Goal: Ask a question

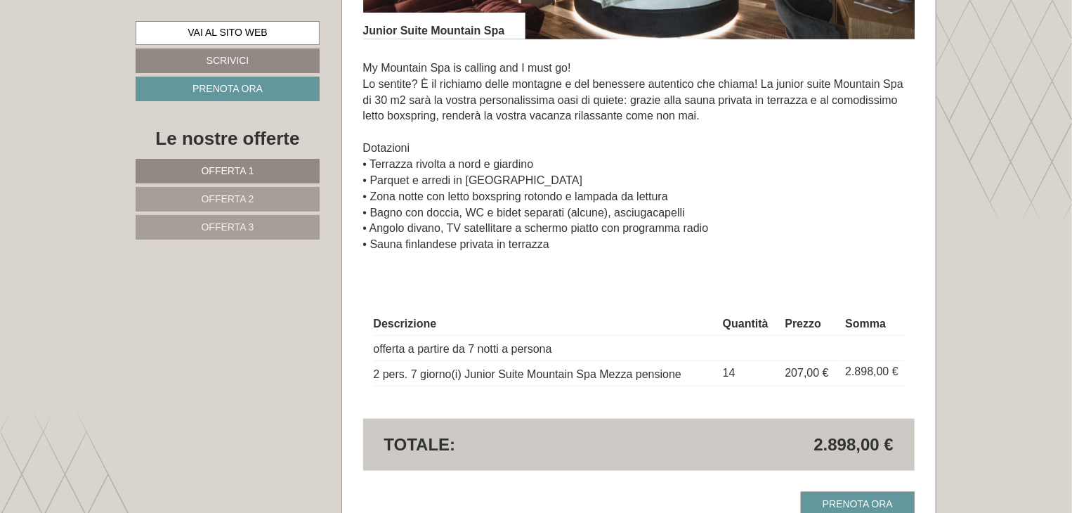
scroll to position [3512, 0]
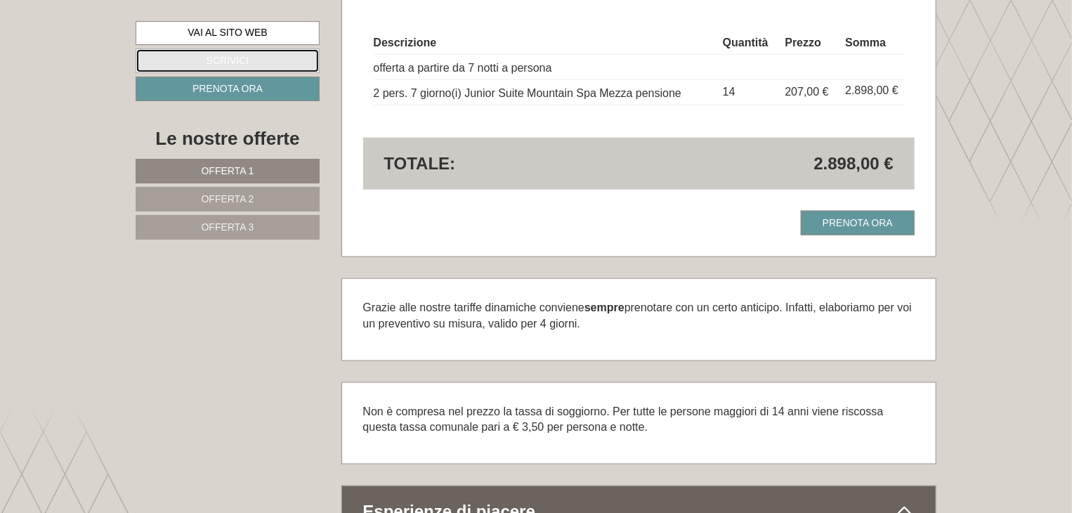
click at [230, 53] on link "Scrivici" at bounding box center [228, 60] width 184 height 25
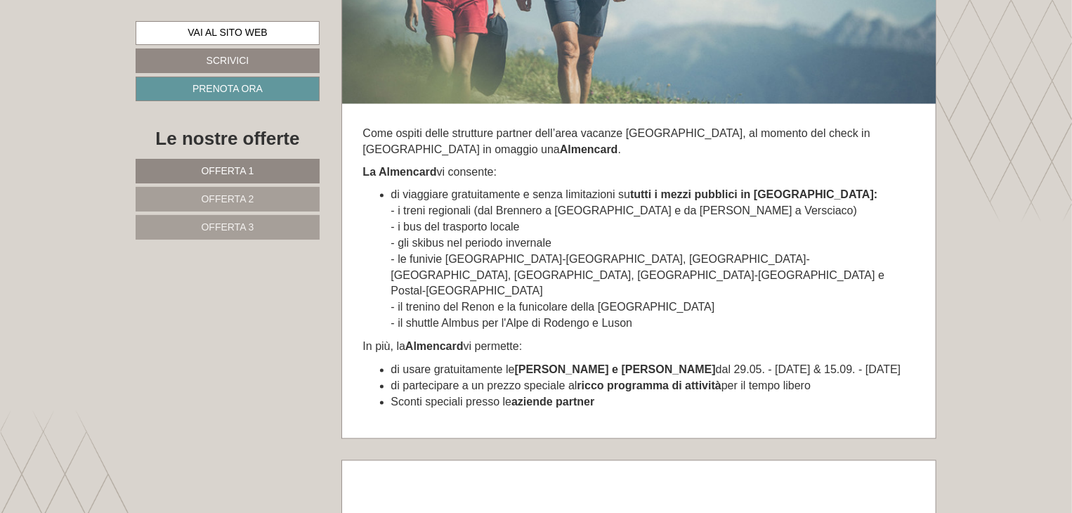
scroll to position [6443, 0]
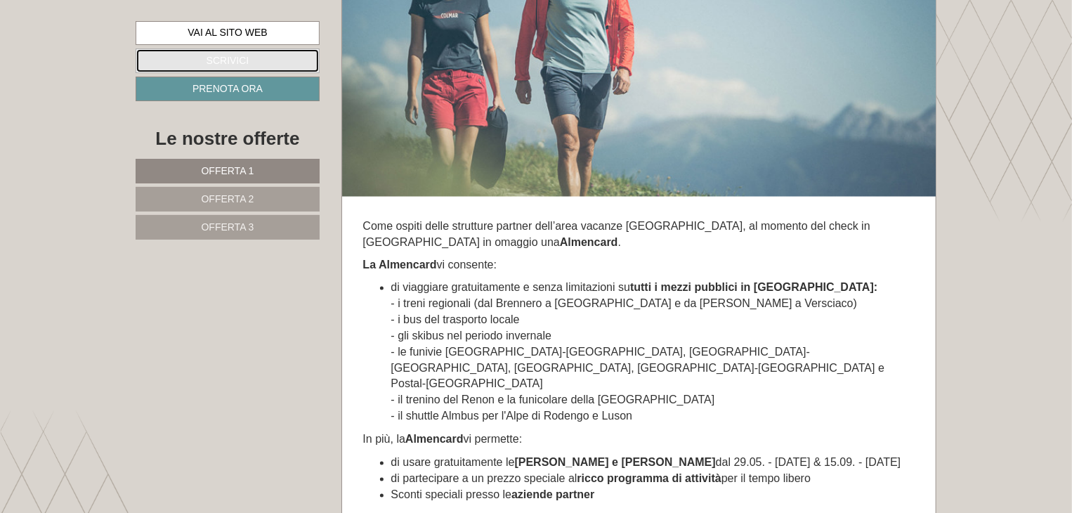
click at [224, 55] on link "Scrivici" at bounding box center [228, 60] width 184 height 25
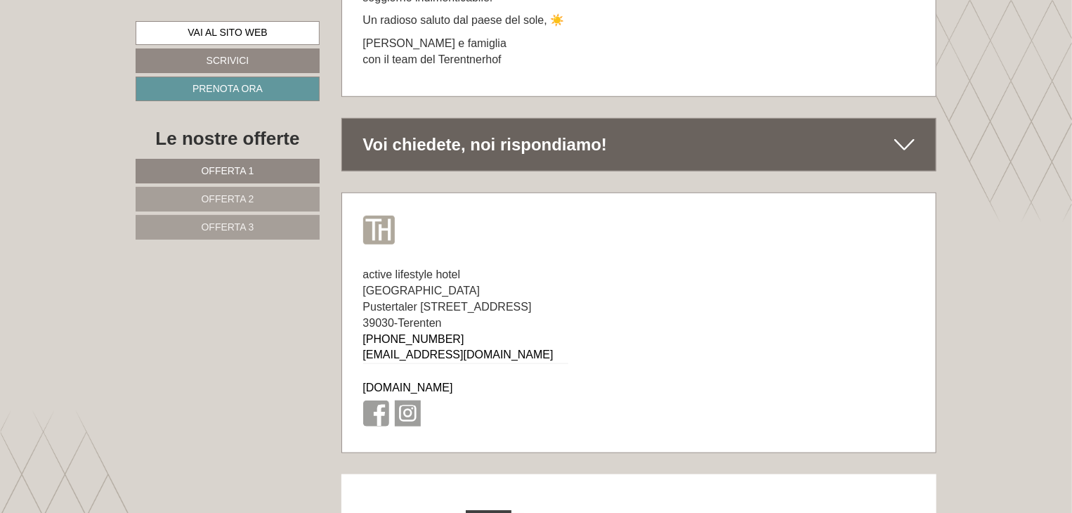
scroll to position [8590, 0]
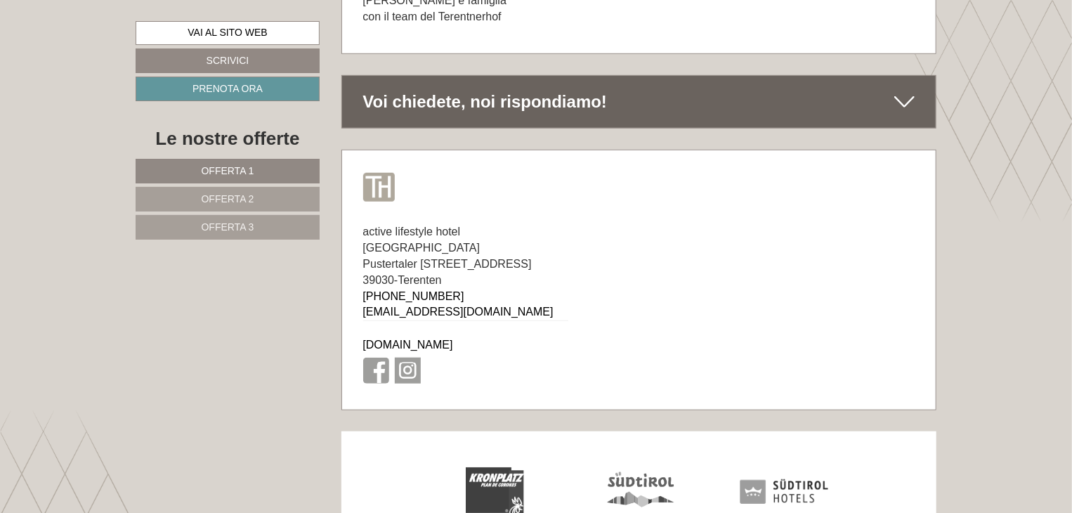
click at [500, 76] on div "Voi chiedete, noi rispondiamo!" at bounding box center [639, 102] width 594 height 52
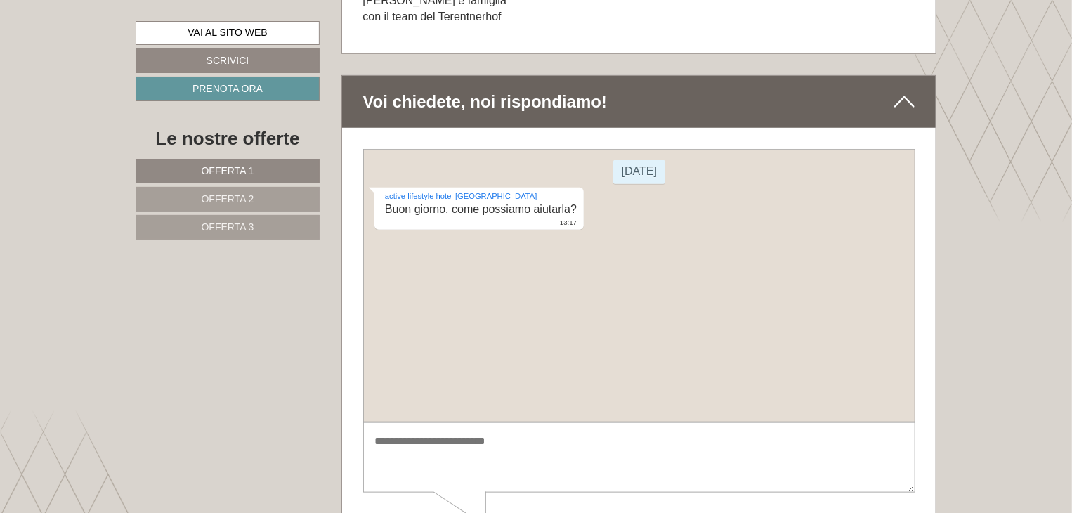
click at [504, 455] on textarea at bounding box center [638, 457] width 552 height 71
type textarea "**********"
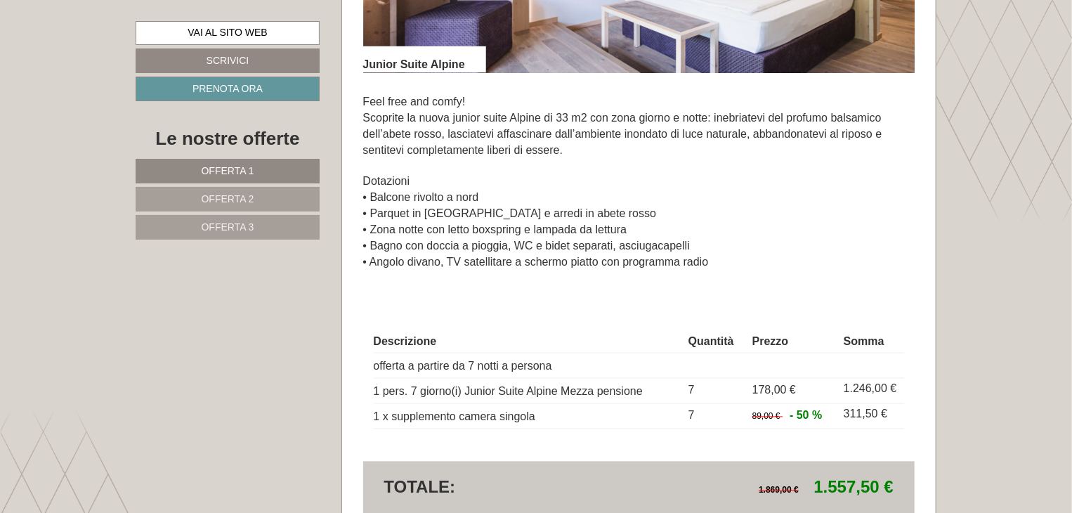
scroll to position [983, 0]
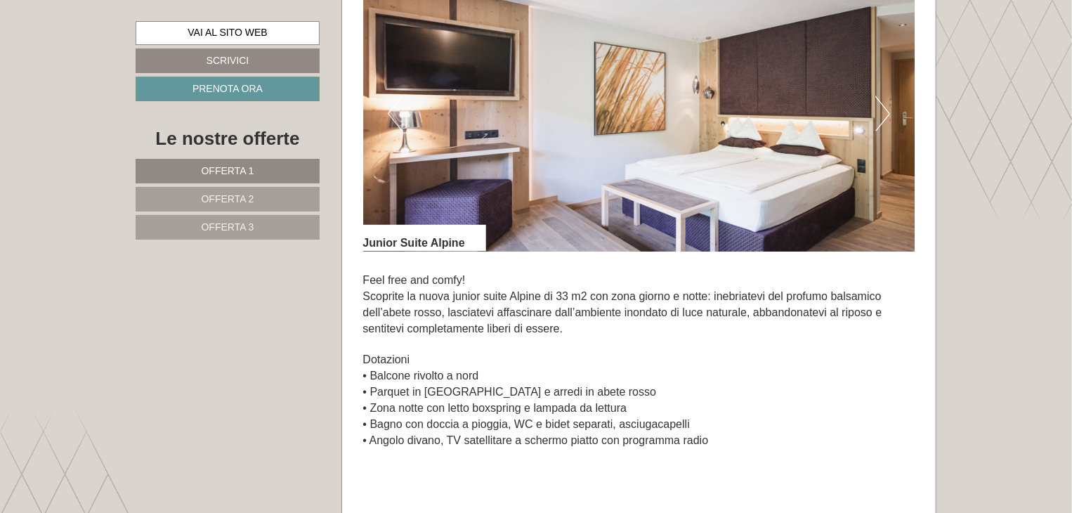
click at [880, 127] on button "Next" at bounding box center [882, 113] width 15 height 35
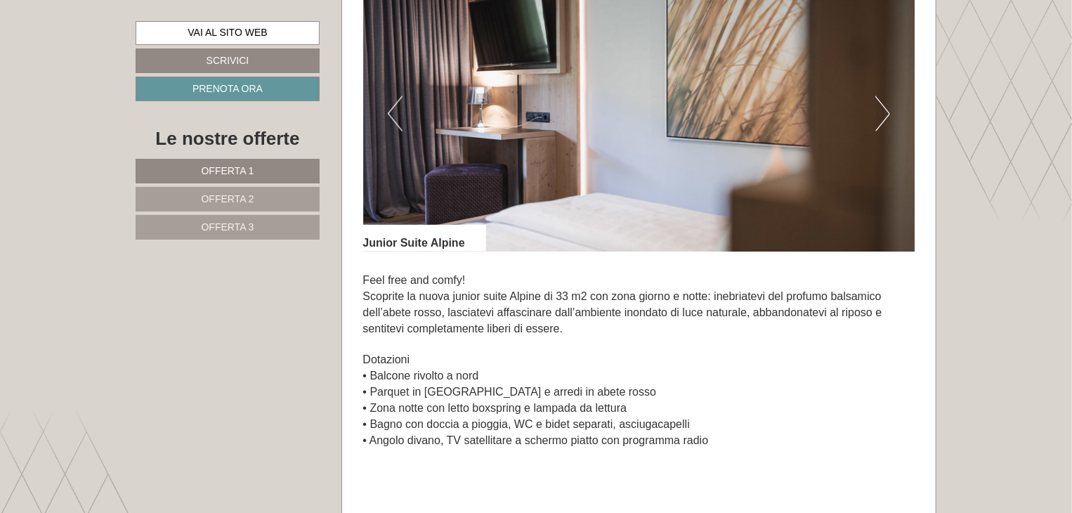
click at [880, 126] on button "Next" at bounding box center [882, 113] width 15 height 35
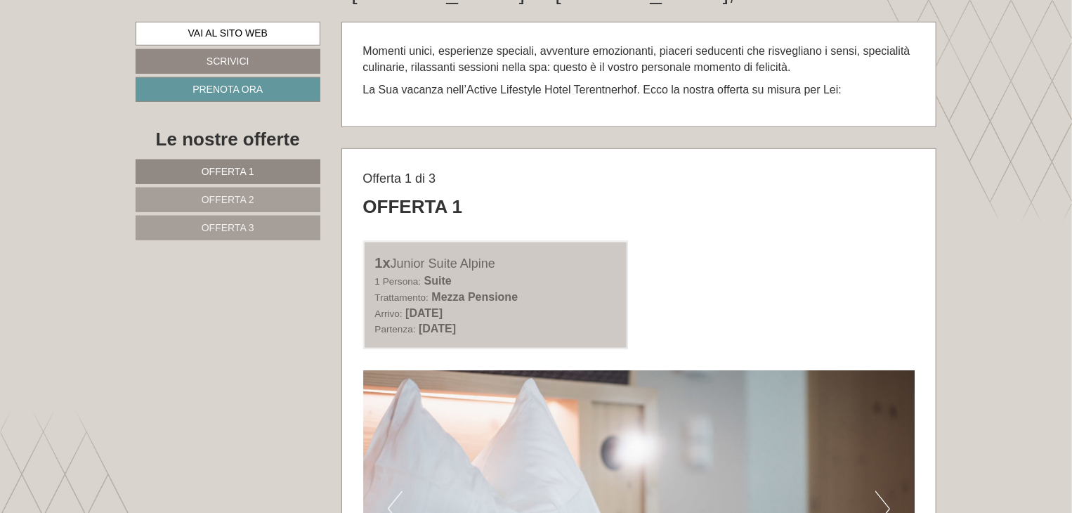
scroll to position [562, 0]
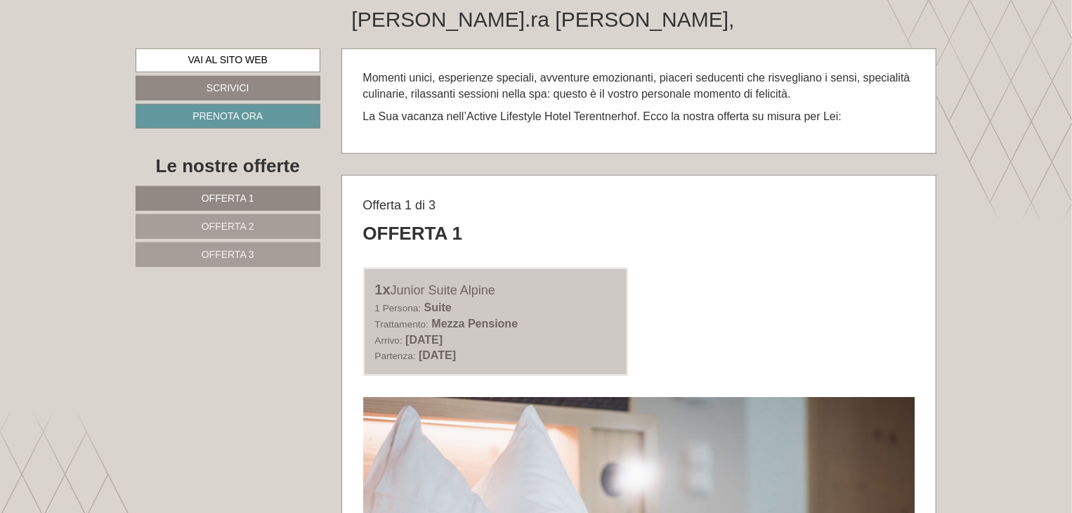
click at [231, 223] on span "Offerta 2" at bounding box center [228, 226] width 53 height 11
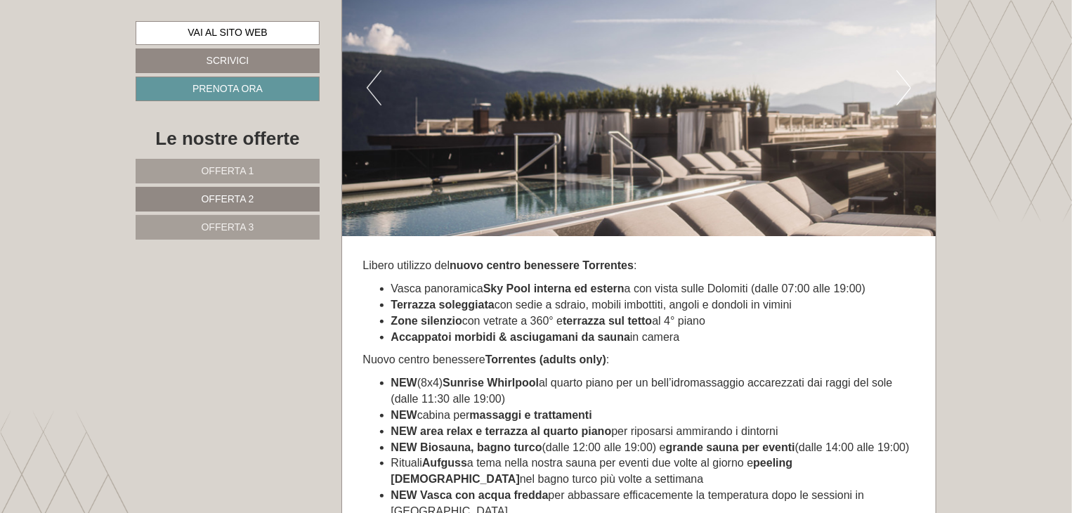
scroll to position [2773, 0]
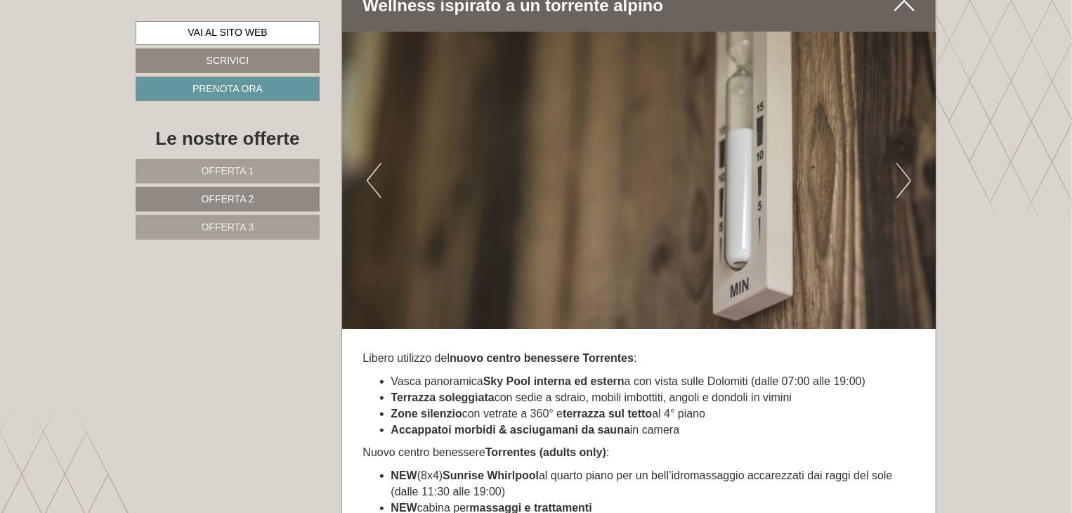
click at [900, 181] on button "Next" at bounding box center [903, 180] width 15 height 35
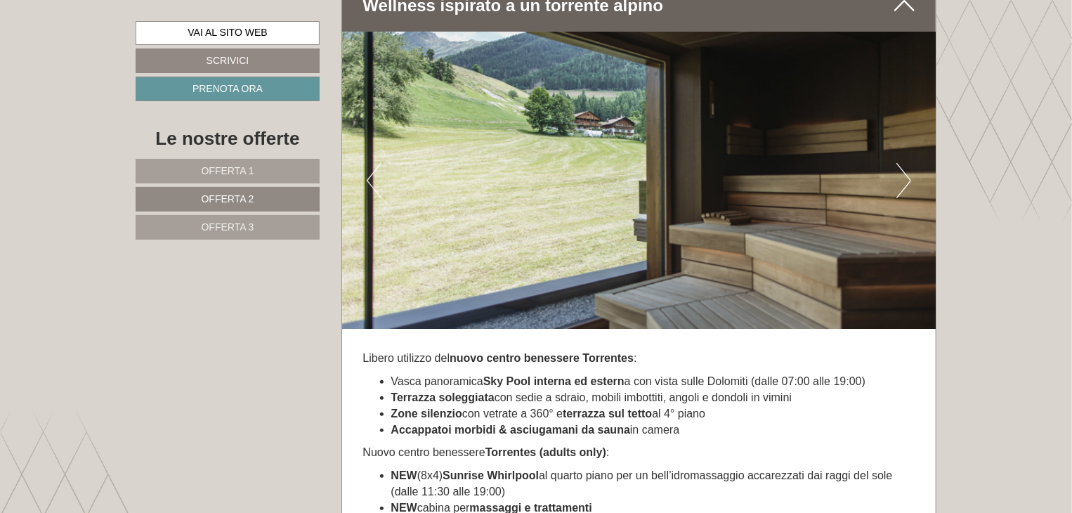
click at [900, 181] on button "Next" at bounding box center [903, 180] width 15 height 35
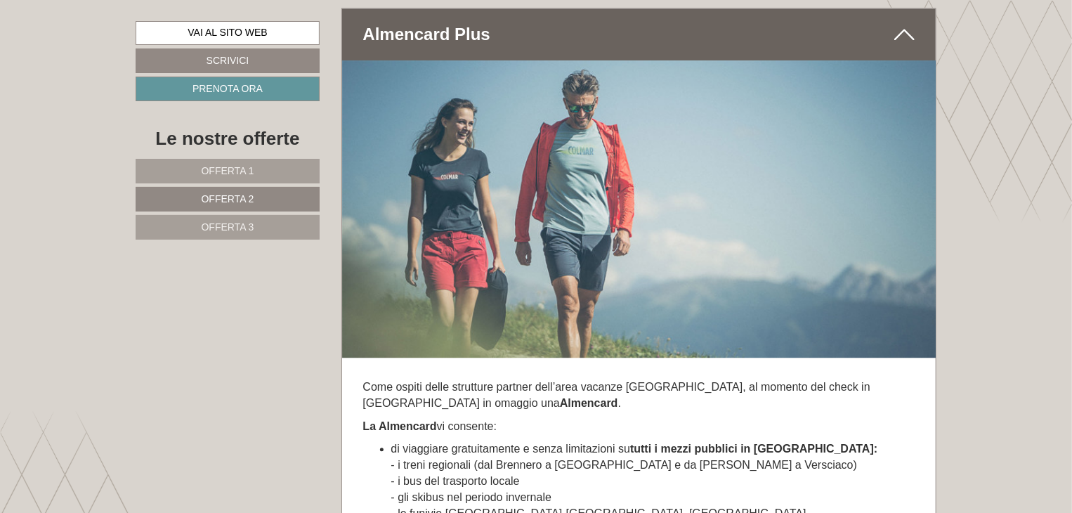
scroll to position [4530, 0]
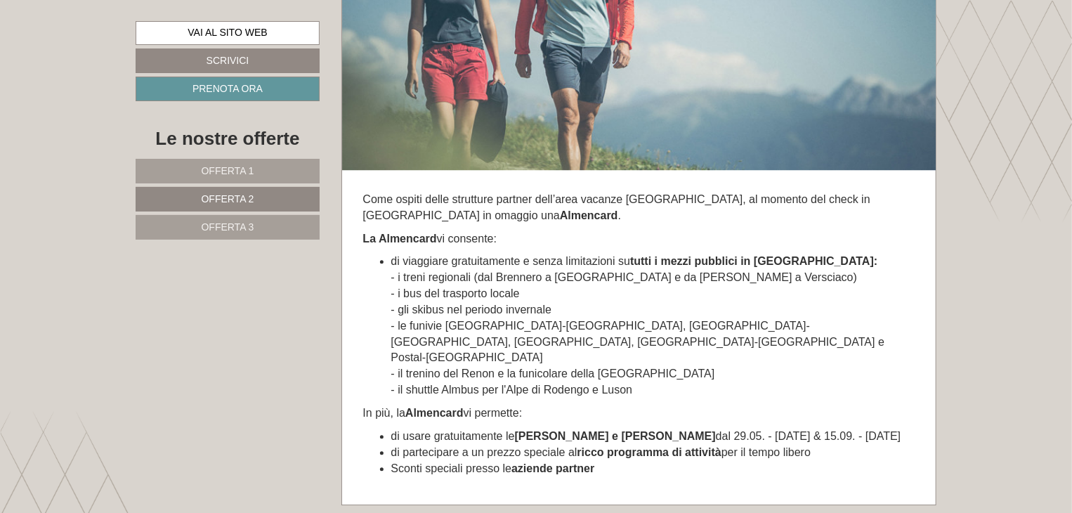
click at [254, 225] on span "Offerta 3" at bounding box center [228, 226] width 53 height 11
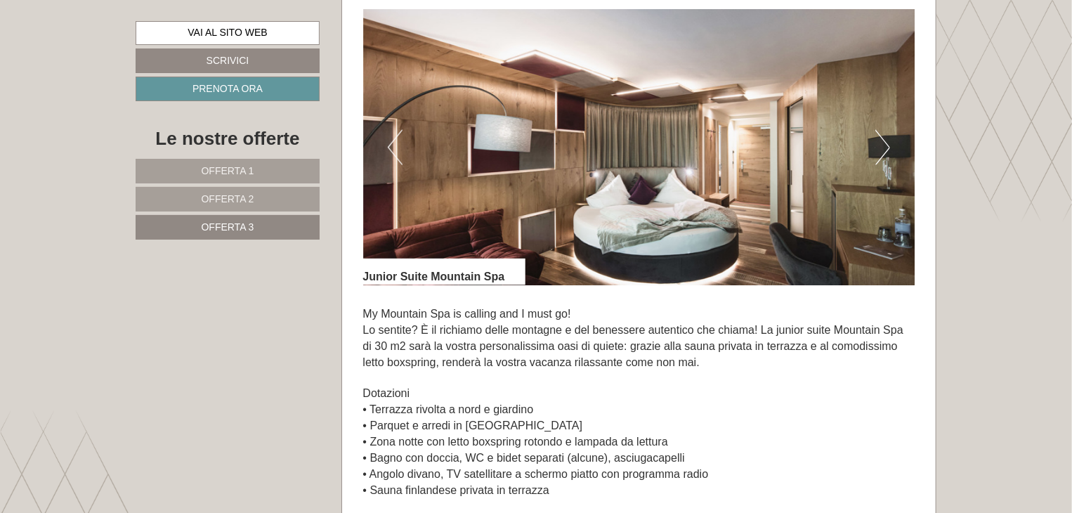
scroll to position [947, 0]
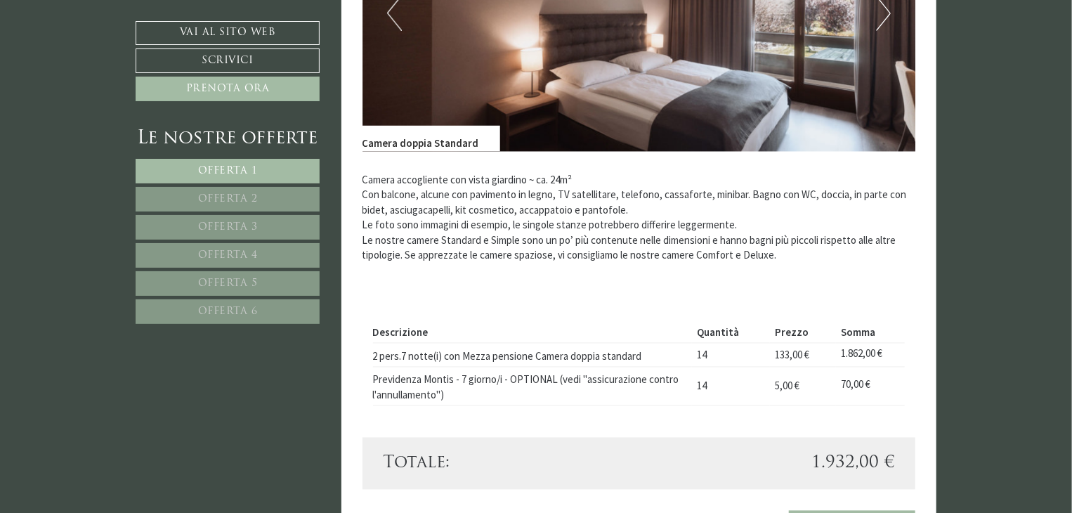
scroll to position [1335, 0]
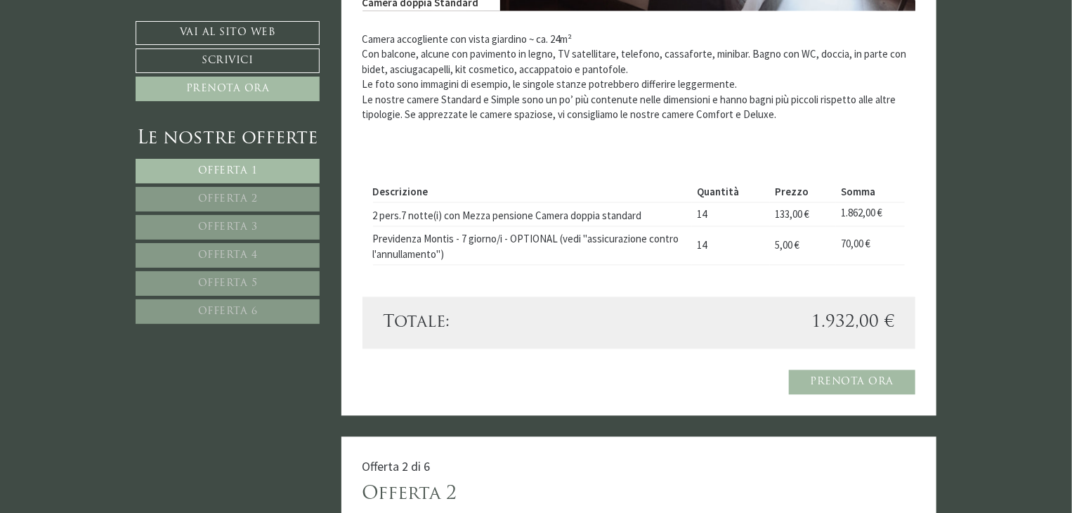
click at [195, 196] on link "Offerta 2" at bounding box center [228, 199] width 184 height 25
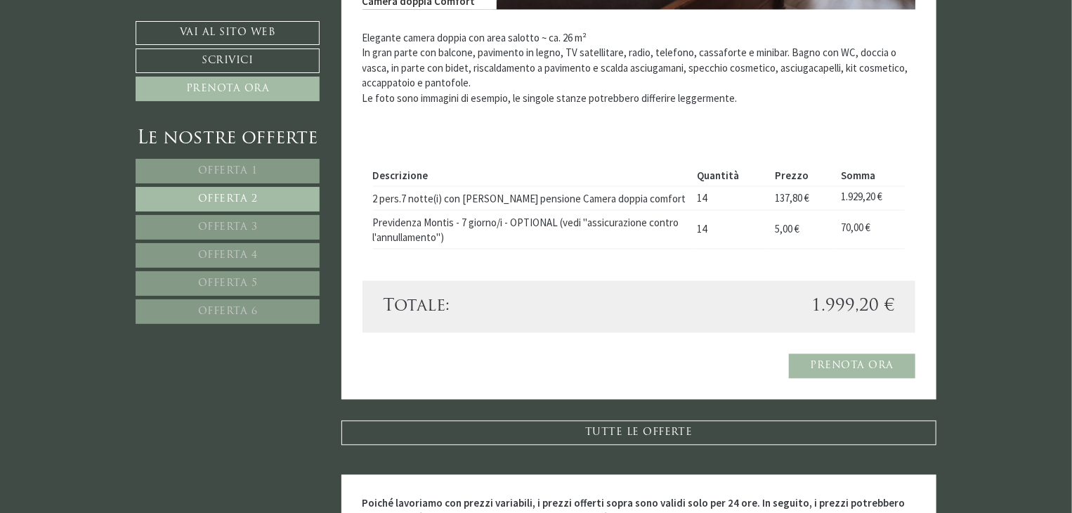
scroll to position [1382, 0]
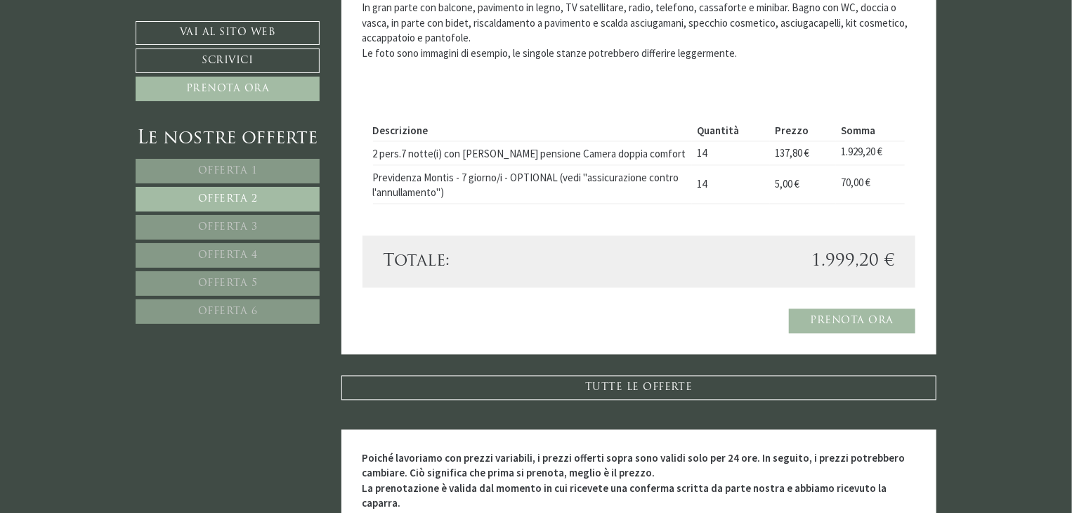
click at [245, 222] on span "Offerta 3" at bounding box center [228, 227] width 60 height 11
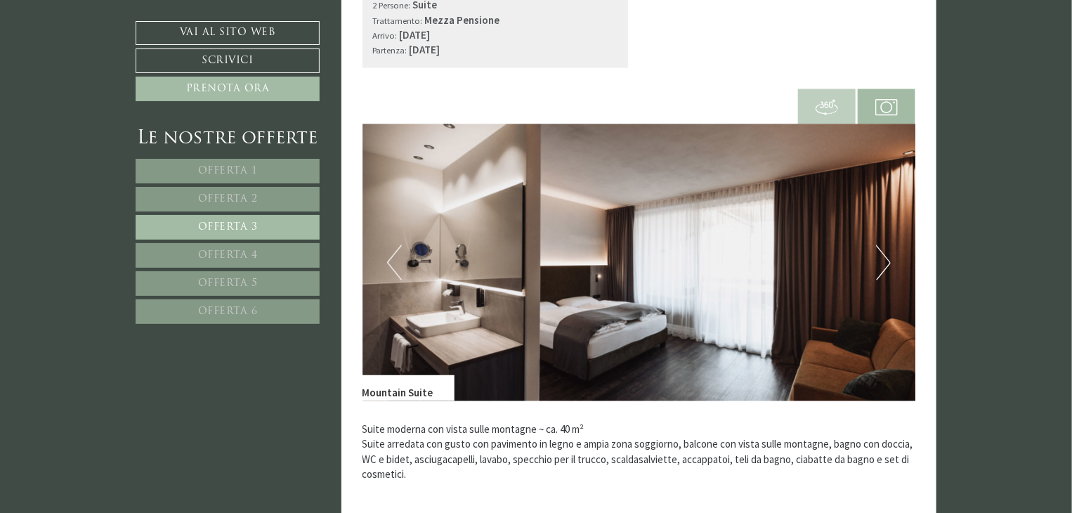
scroll to position [960, 0]
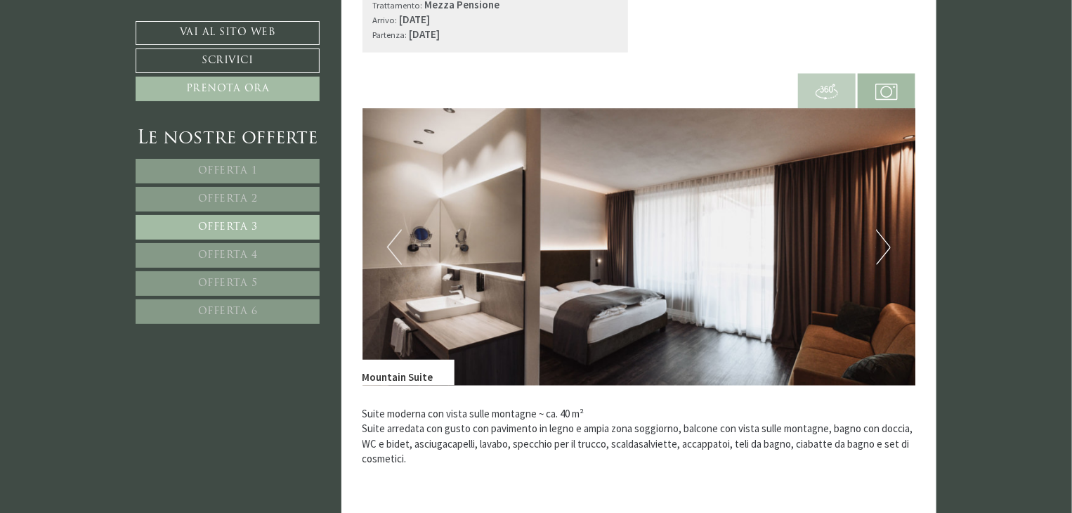
click at [829, 100] on img at bounding box center [827, 92] width 22 height 22
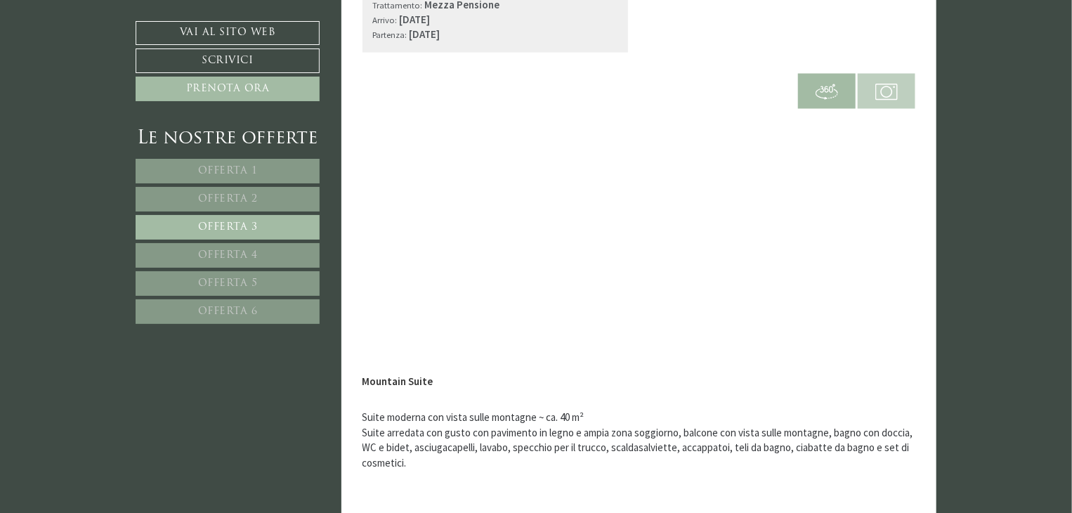
click at [880, 100] on img at bounding box center [886, 92] width 22 height 22
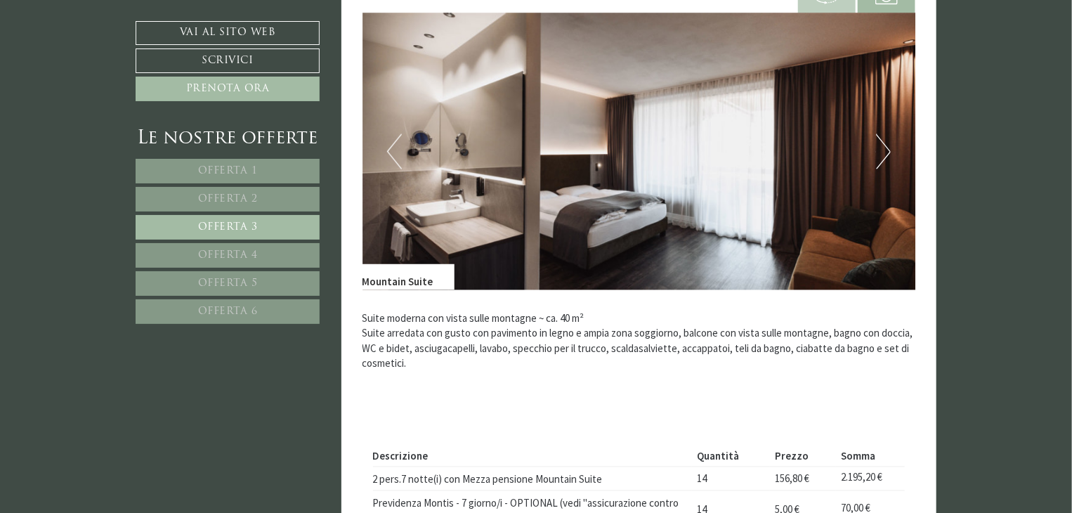
scroll to position [1241, 0]
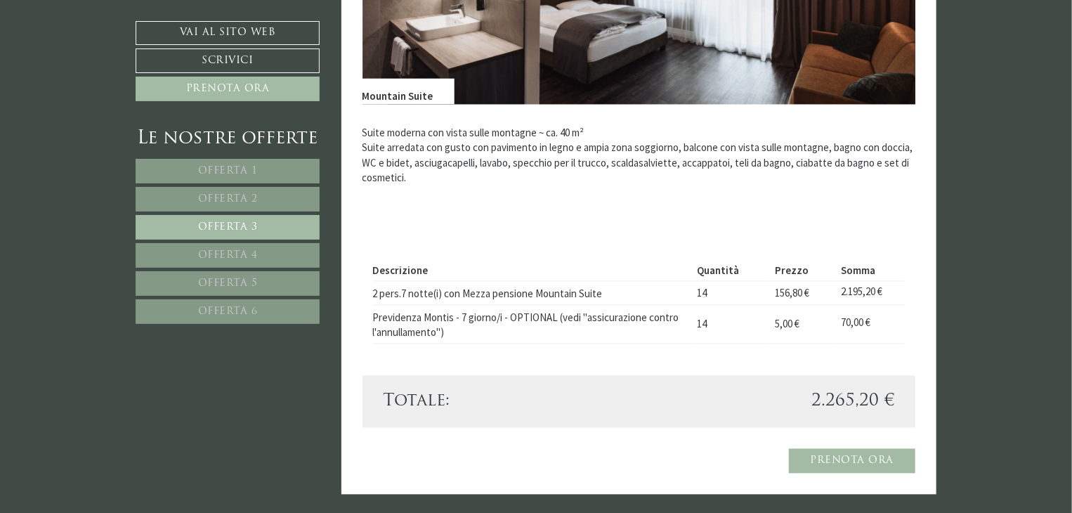
click at [259, 257] on link "Offerta 4" at bounding box center [228, 255] width 184 height 25
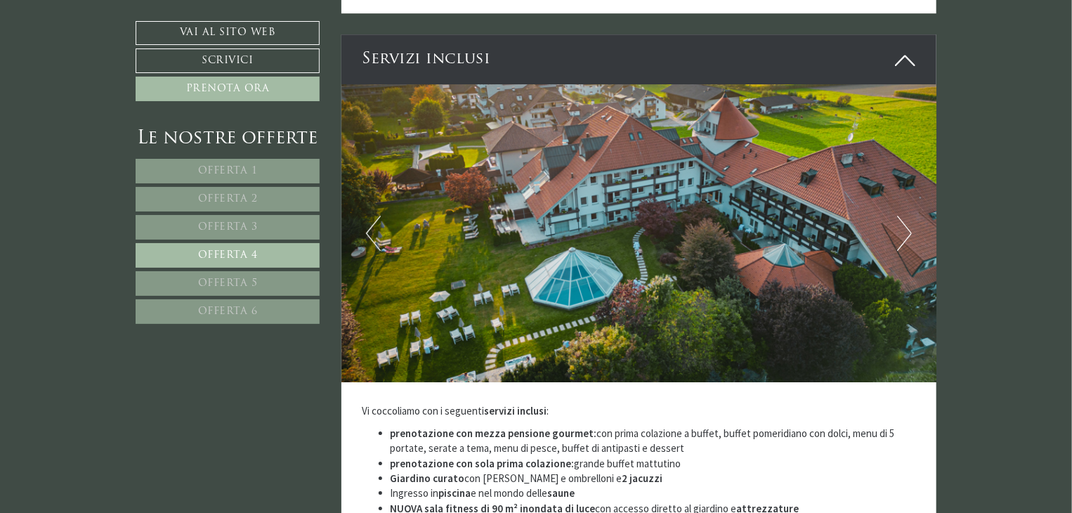
scroll to position [2225, 0]
